Goal: Use online tool/utility: Utilize a website feature to perform a specific function

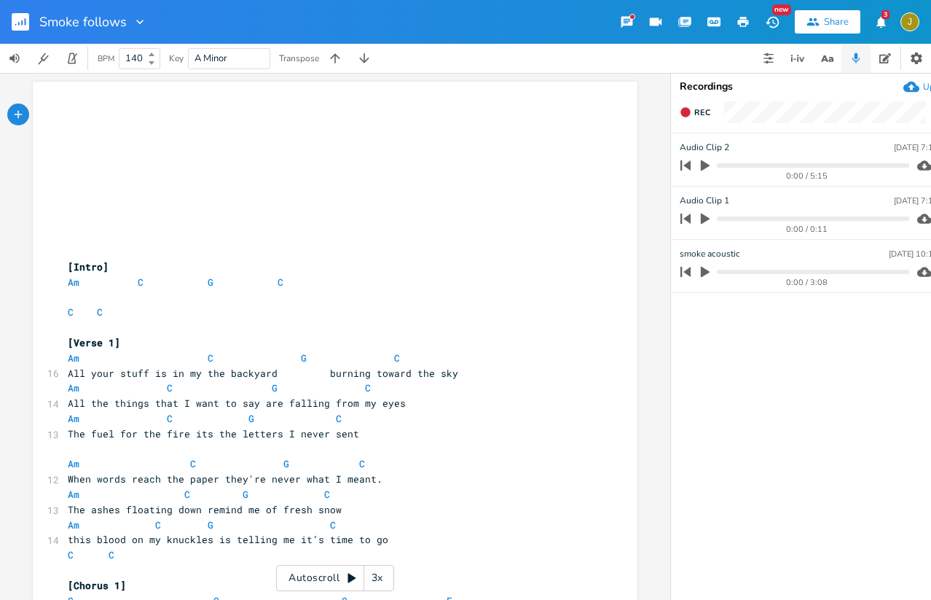
click at [385, 575] on div "3x" at bounding box center [377, 578] width 26 height 26
click at [380, 579] on div "4x" at bounding box center [377, 578] width 26 height 26
click at [380, 579] on div "5x" at bounding box center [377, 578] width 26 height 26
click at [380, 579] on div "1x" at bounding box center [377, 578] width 26 height 26
click at [351, 575] on icon at bounding box center [352, 577] width 8 height 9
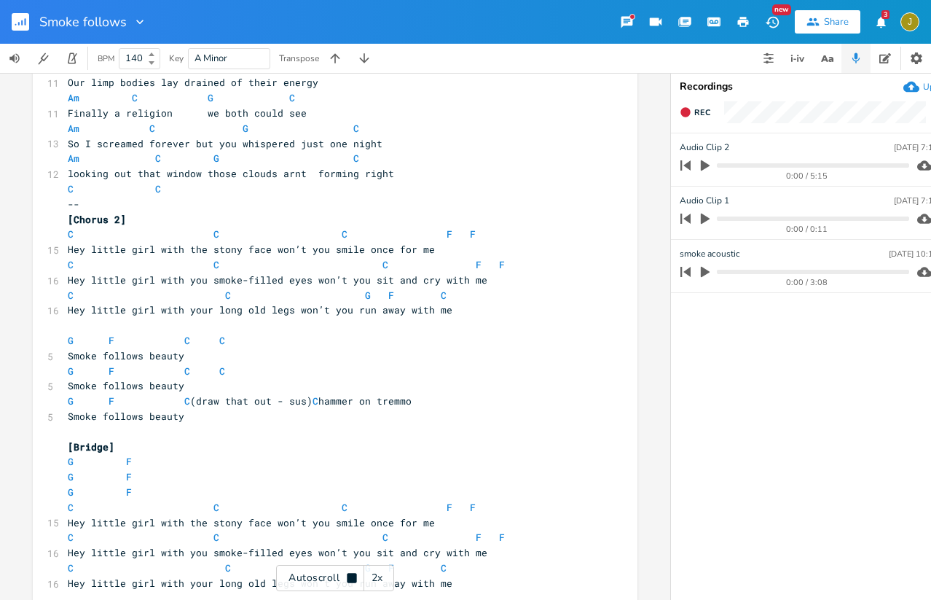
click at [35, 22] on button "button" at bounding box center [26, 21] width 29 height 35
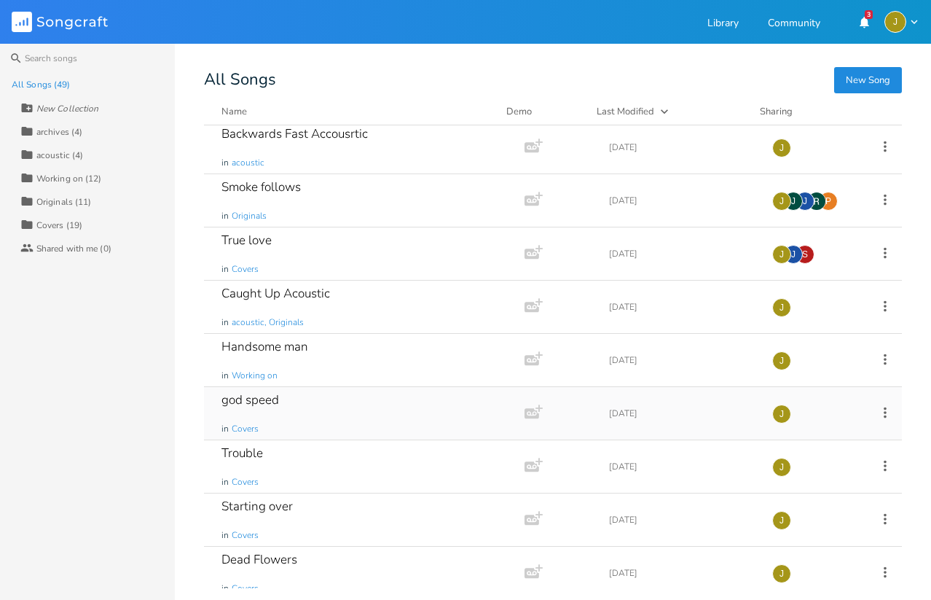
scroll to position [4, 0]
click at [42, 191] on div "Collection Originals (11)" at bounding box center [97, 200] width 154 height 23
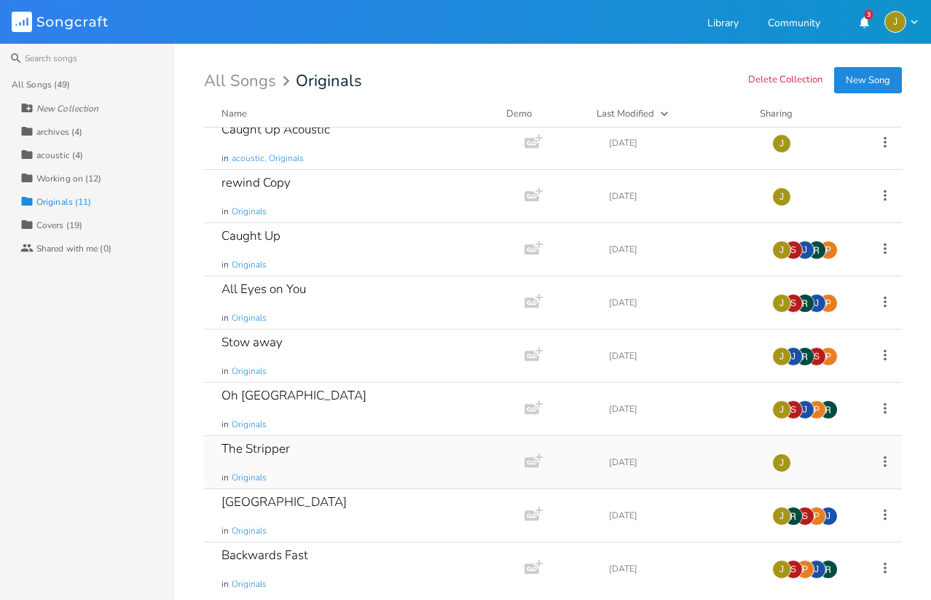
scroll to position [125, 0]
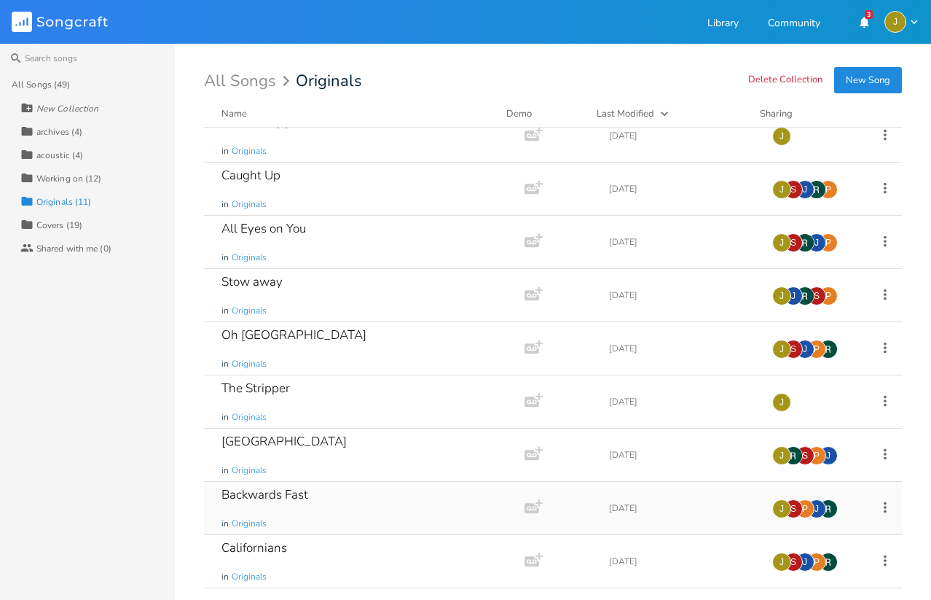
click at [310, 501] on div "Backwards Fast in Originals" at bounding box center [362, 508] width 280 height 52
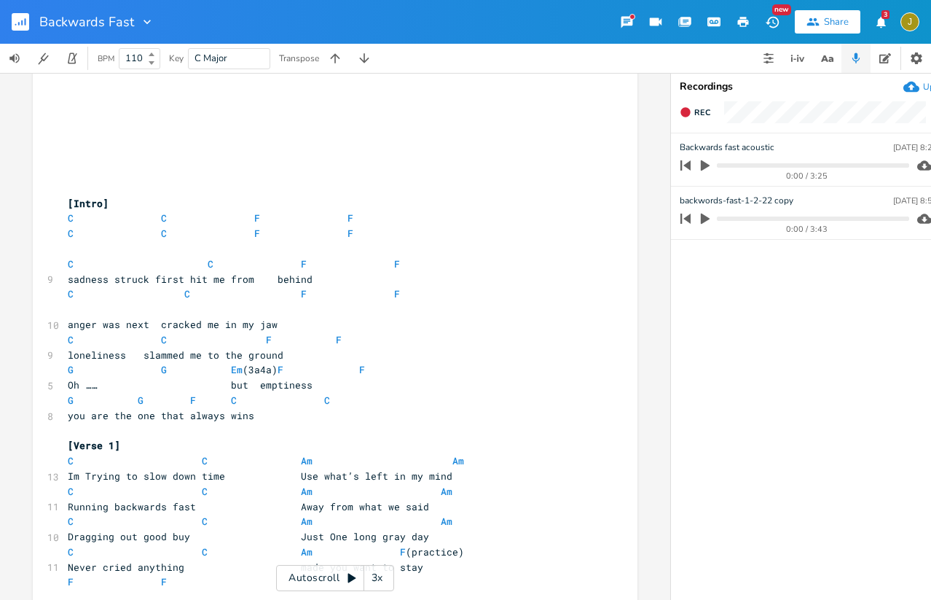
scroll to position [98, 0]
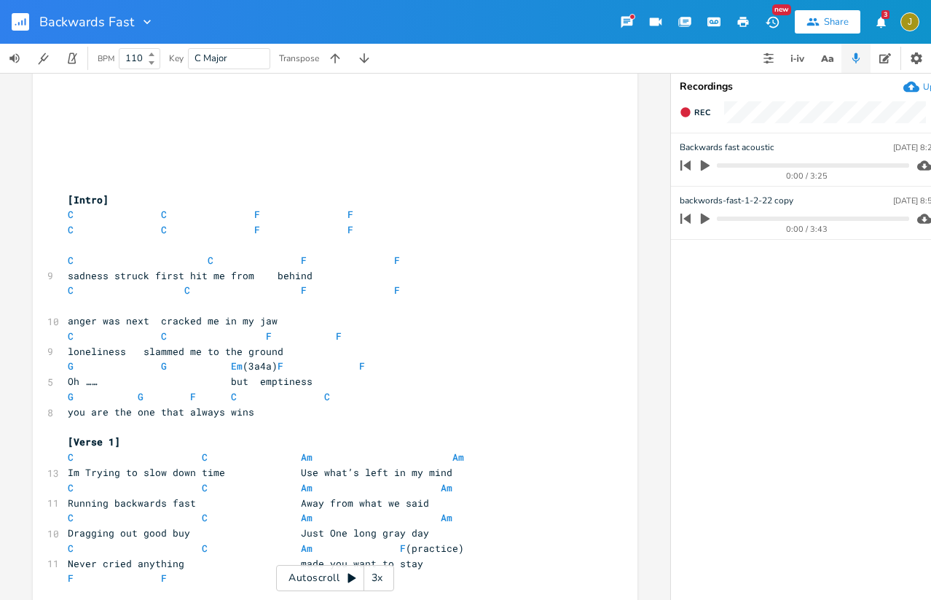
click at [386, 573] on div "3x" at bounding box center [377, 578] width 26 height 26
click at [386, 573] on div "4x" at bounding box center [377, 578] width 26 height 26
click at [386, 573] on div "5x" at bounding box center [377, 578] width 26 height 26
click at [362, 573] on div "Autoscroll 1x" at bounding box center [335, 578] width 118 height 26
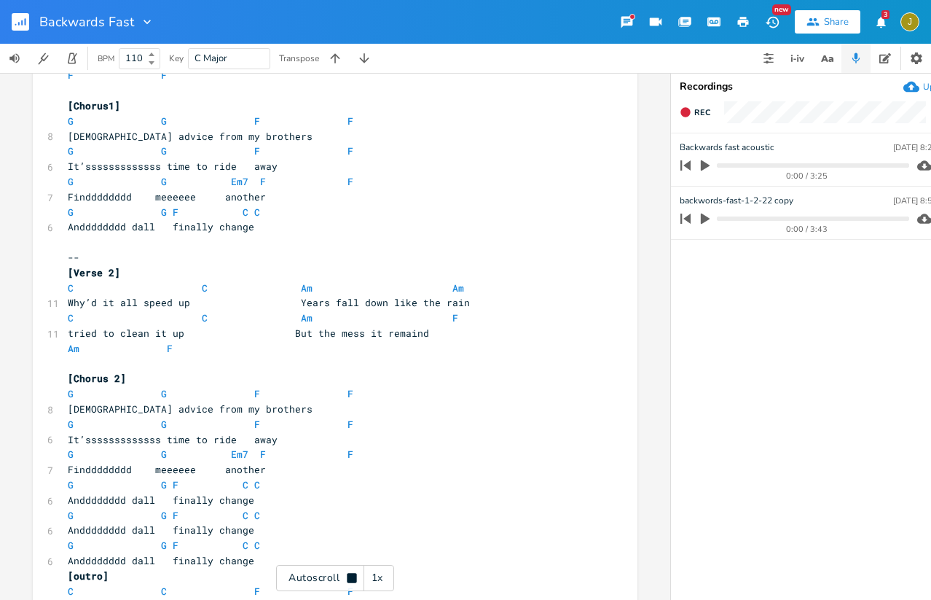
scroll to position [601, 0]
